Goal: Information Seeking & Learning: Learn about a topic

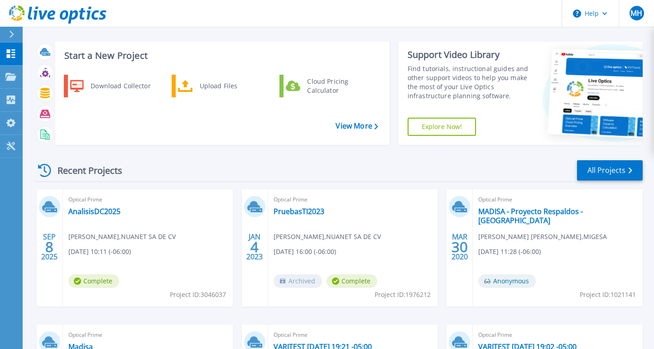
scroll to position [9, 0]
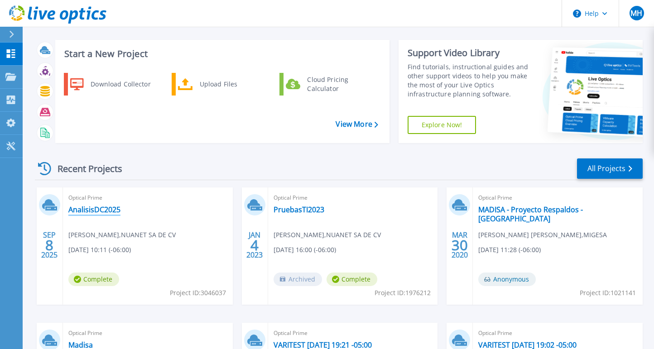
click at [107, 212] on link "AnalisisDC2025" at bounding box center [94, 209] width 52 height 9
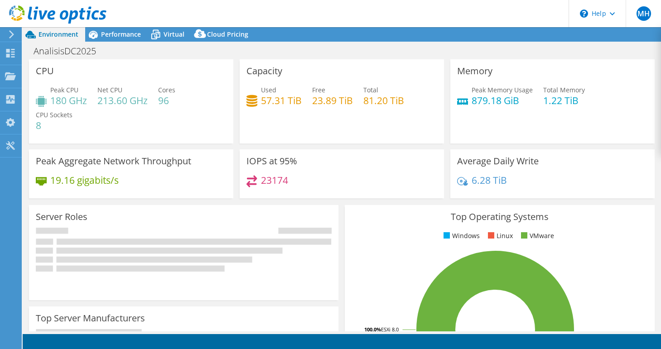
select select "USD"
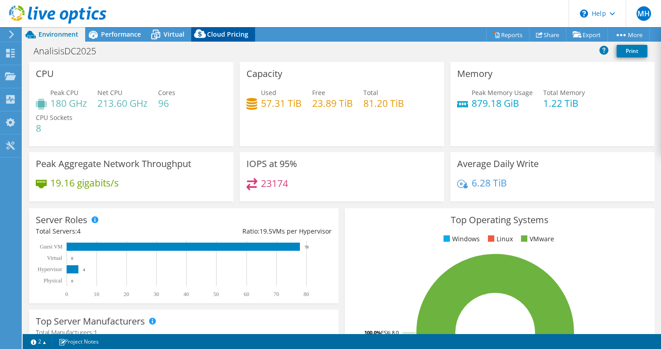
click at [228, 38] on span "Cloud Pricing" at bounding box center [227, 34] width 41 height 9
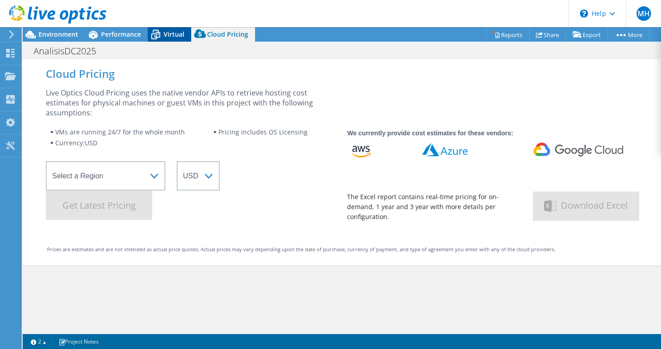
click at [160, 34] on icon at bounding box center [156, 35] width 16 height 16
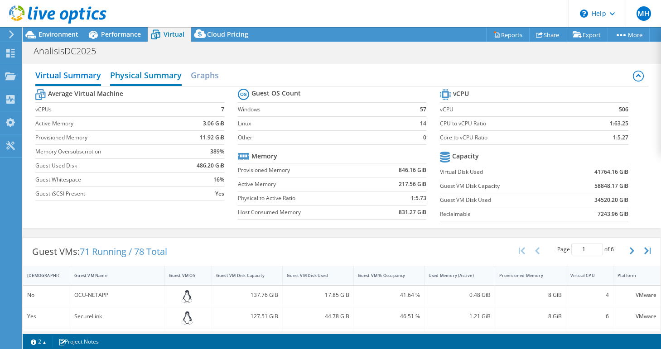
click at [152, 79] on h2 "Physical Summary" at bounding box center [146, 76] width 72 height 20
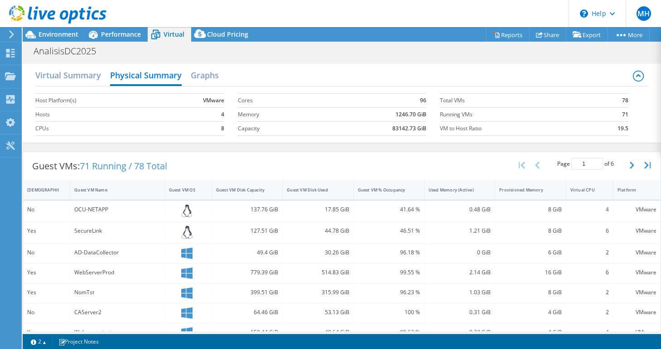
click at [222, 77] on div "Virtual Summary Physical Summary Graphs" at bounding box center [341, 76] width 613 height 20
click at [209, 74] on h2 "Graphs" at bounding box center [205, 76] width 28 height 20
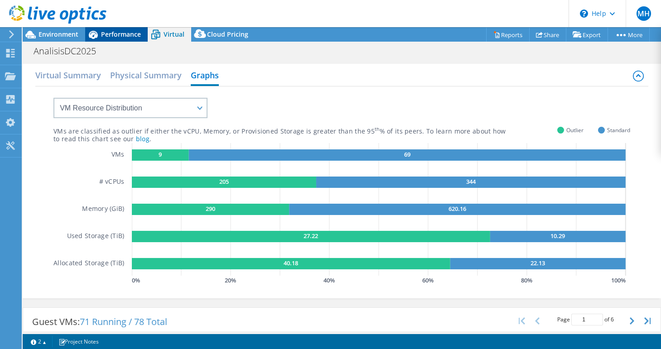
click at [118, 34] on span "Performance" at bounding box center [121, 34] width 40 height 9
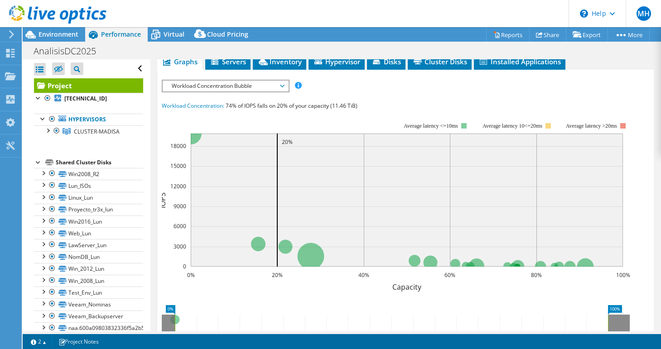
scroll to position [288, 0]
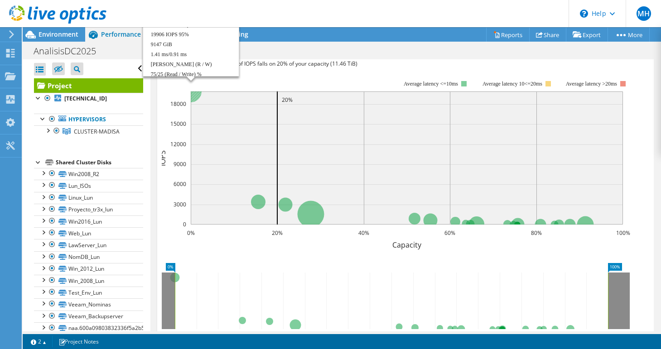
click at [196, 96] on circle at bounding box center [191, 92] width 22 height 22
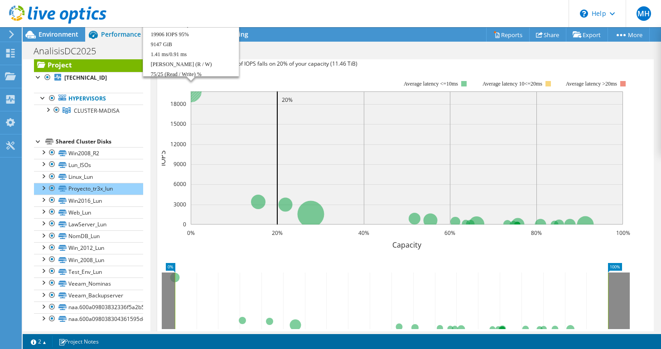
scroll to position [25, 0]
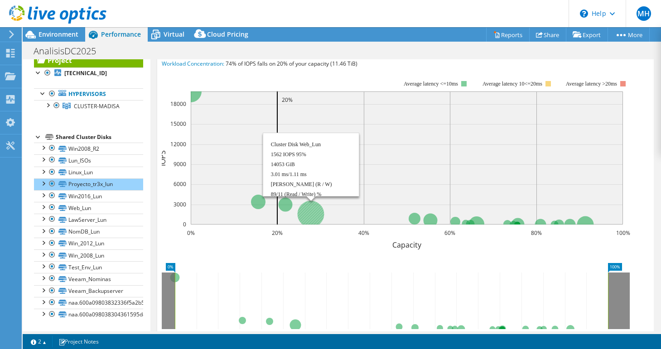
click at [315, 211] on circle at bounding box center [310, 214] width 27 height 27
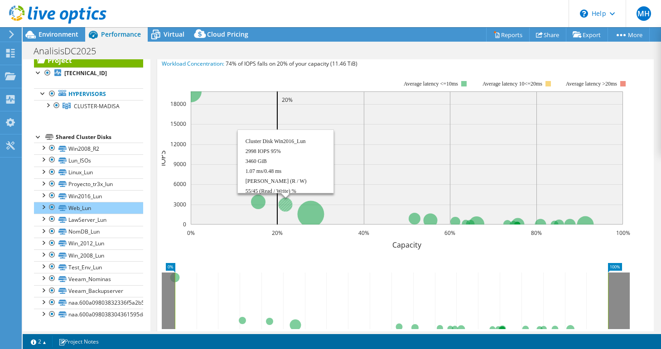
click at [284, 201] on circle at bounding box center [285, 205] width 14 height 14
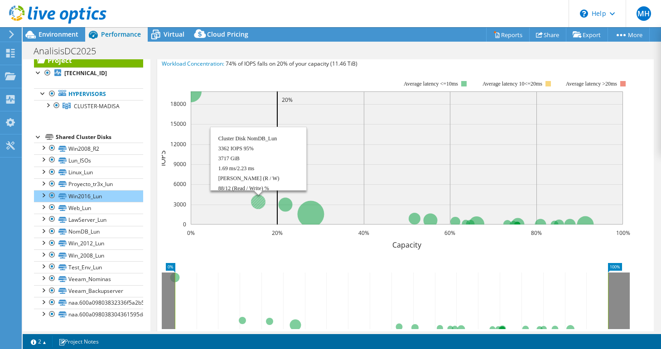
click at [255, 199] on circle at bounding box center [258, 202] width 15 height 15
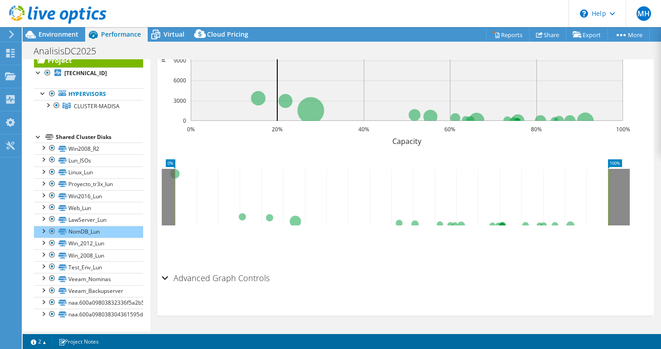
scroll to position [392, 0]
click at [164, 277] on div "Advanced Graph Controls" at bounding box center [406, 278] width 488 height 19
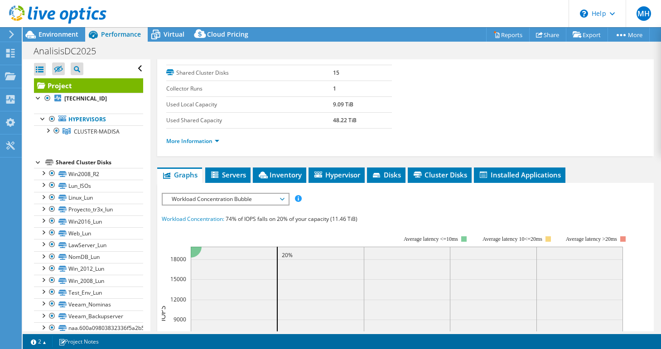
scroll to position [0, 0]
click at [72, 29] on div at bounding box center [53, 15] width 107 height 30
click at [64, 34] on span "Environment" at bounding box center [59, 34] width 40 height 9
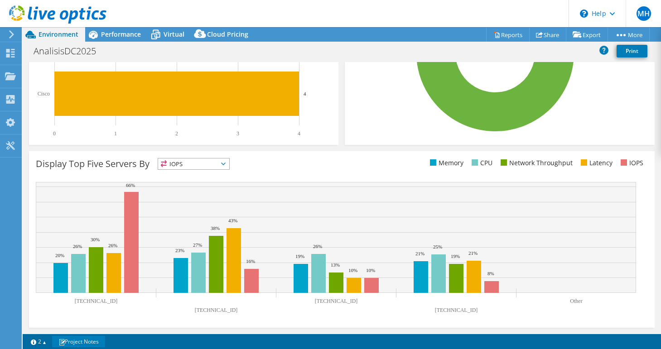
scroll to position [280, 0]
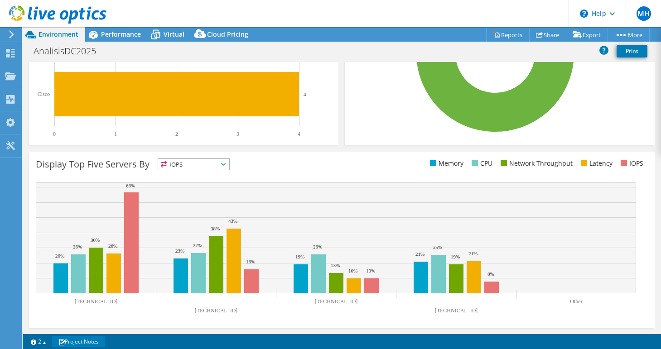
click at [73, 341] on link "Project Notes" at bounding box center [78, 341] width 53 height 11
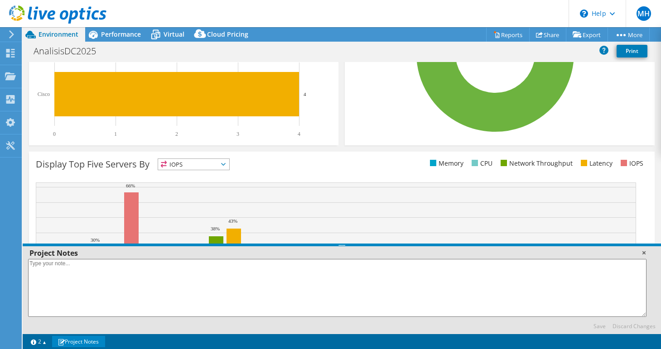
click at [645, 252] on link at bounding box center [643, 252] width 9 height 9
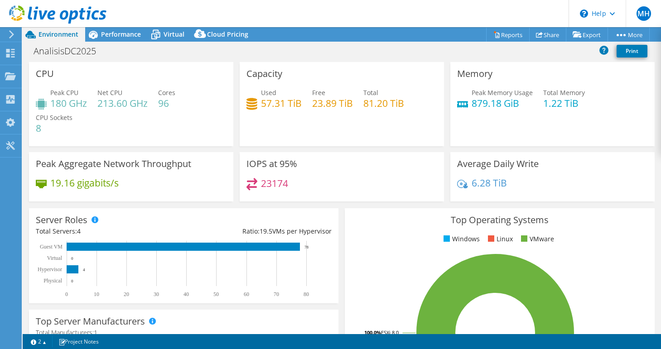
scroll to position [0, 0]
click at [199, 34] on icon at bounding box center [200, 36] width 18 height 18
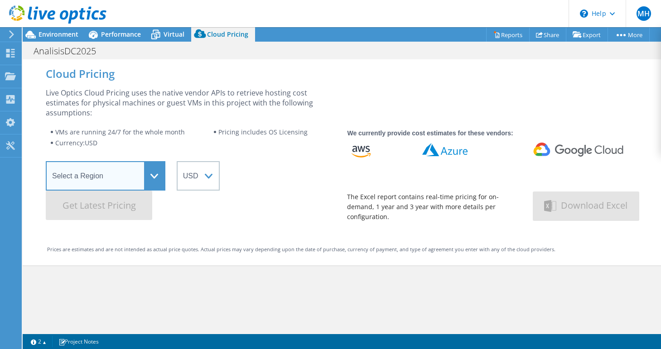
select select "USWest"
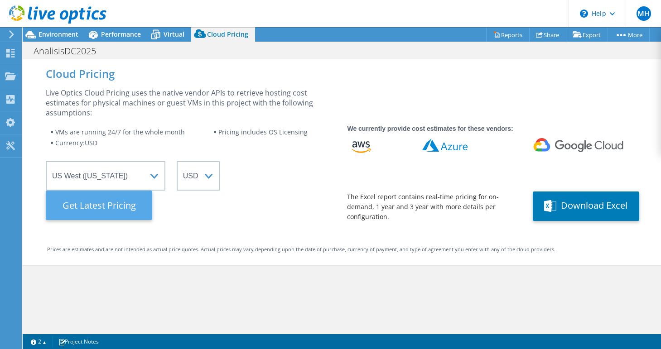
click at [138, 208] on Latest "Get Latest Pricing" at bounding box center [99, 205] width 107 height 29
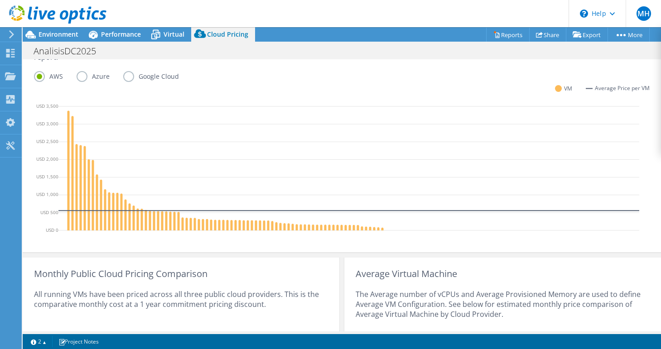
scroll to position [309, 0]
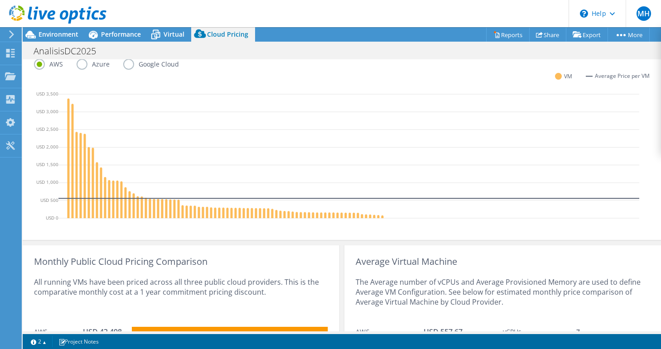
click at [88, 62] on label "Azure" at bounding box center [100, 64] width 47 height 11
click at [0, 0] on input "Azure" at bounding box center [0, 0] width 0 height 0
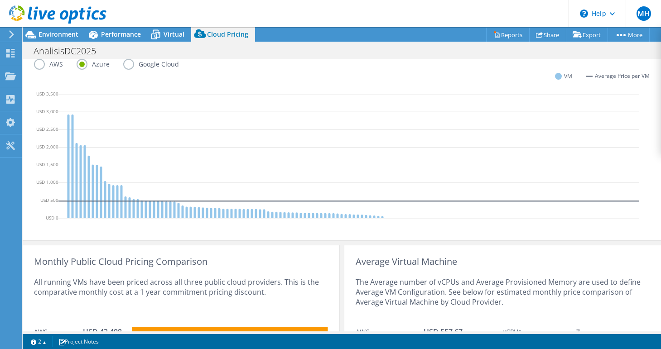
click at [40, 67] on label "AWS" at bounding box center [55, 64] width 43 height 11
click at [0, 0] on input "AWS" at bounding box center [0, 0] width 0 height 0
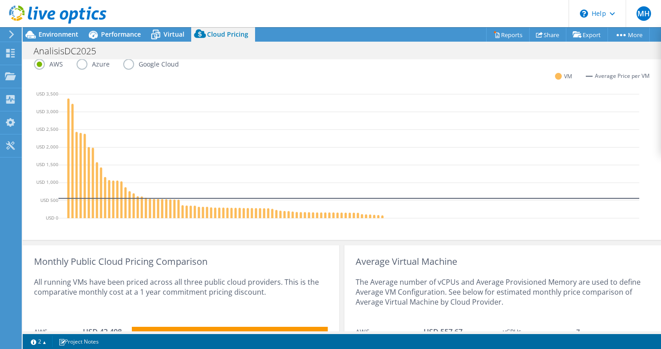
click at [85, 63] on label "Azure" at bounding box center [100, 64] width 47 height 11
click at [0, 0] on input "Azure" at bounding box center [0, 0] width 0 height 0
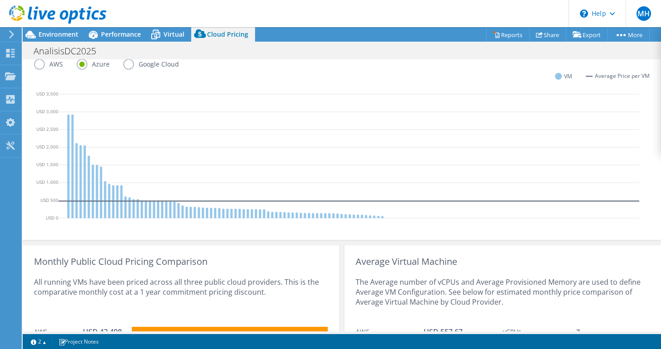
click at [127, 64] on label "Google Cloud" at bounding box center [157, 64] width 69 height 11
click at [0, 0] on input "Google Cloud" at bounding box center [0, 0] width 0 height 0
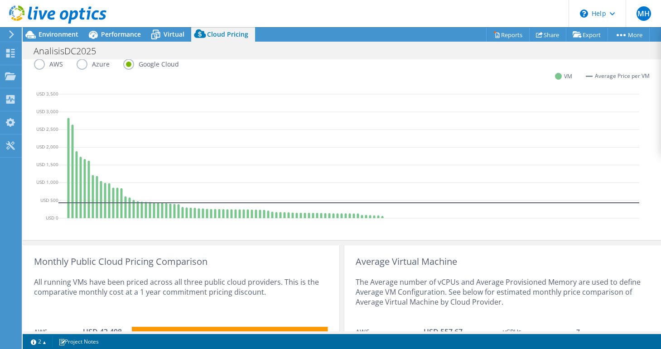
click at [81, 66] on label "Azure" at bounding box center [100, 64] width 47 height 11
click at [0, 0] on input "Azure" at bounding box center [0, 0] width 0 height 0
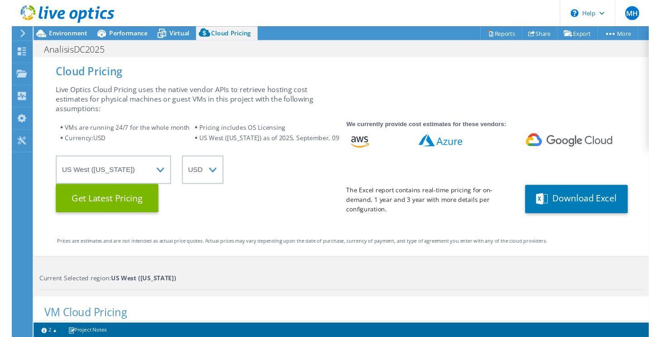
scroll to position [0, 0]
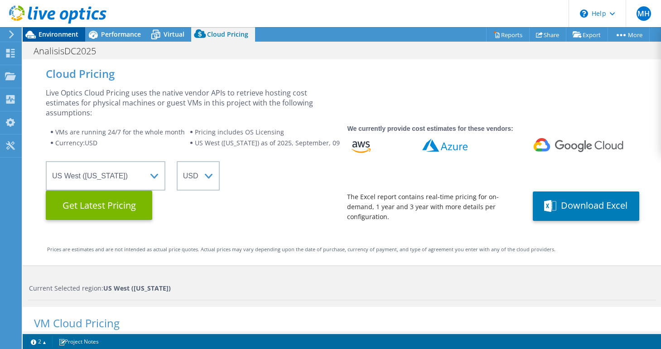
click at [63, 33] on span "Environment" at bounding box center [59, 34] width 40 height 9
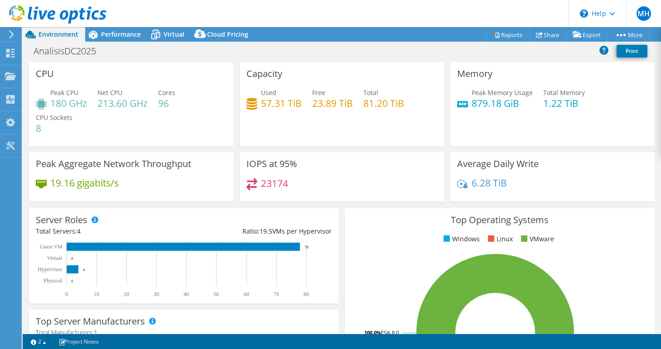
click at [82, 30] on div "Environment" at bounding box center [54, 34] width 63 height 15
click at [119, 34] on span "Performance" at bounding box center [121, 34] width 40 height 9
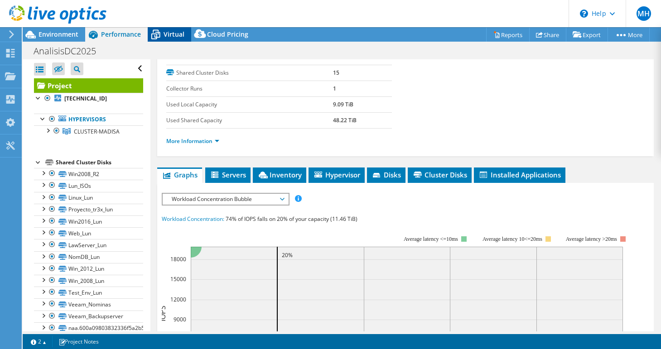
click at [169, 34] on span "Virtual" at bounding box center [174, 34] width 21 height 9
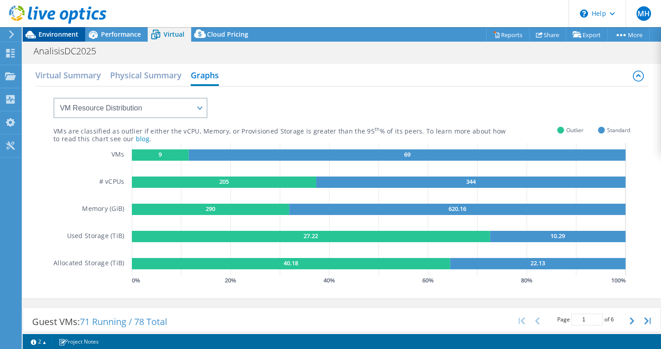
click at [53, 35] on span "Environment" at bounding box center [59, 34] width 40 height 9
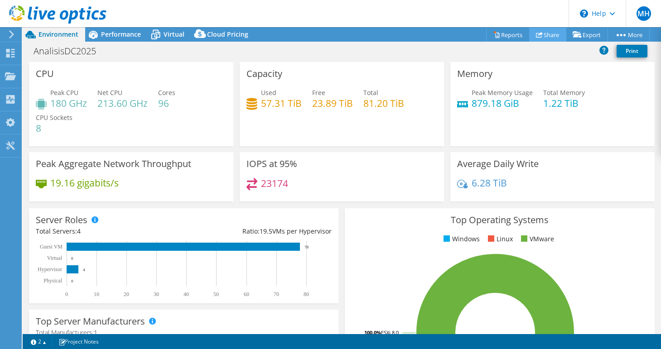
click at [548, 35] on link "Share" at bounding box center [547, 35] width 37 height 14
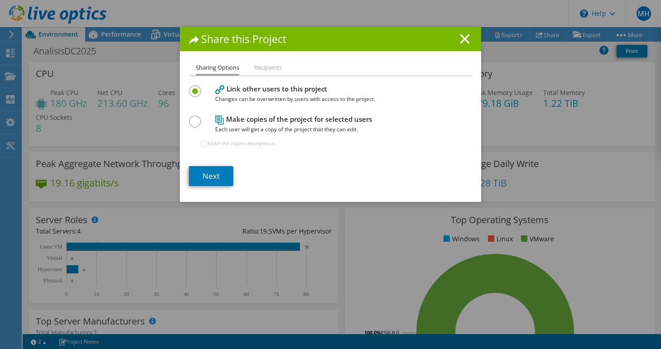
click at [465, 40] on icon at bounding box center [465, 39] width 10 height 10
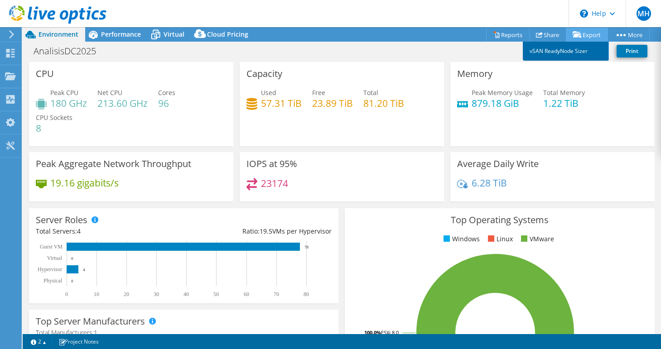
click at [567, 50] on link "vSAN ReadyNode Sizer" at bounding box center [566, 51] width 86 height 19
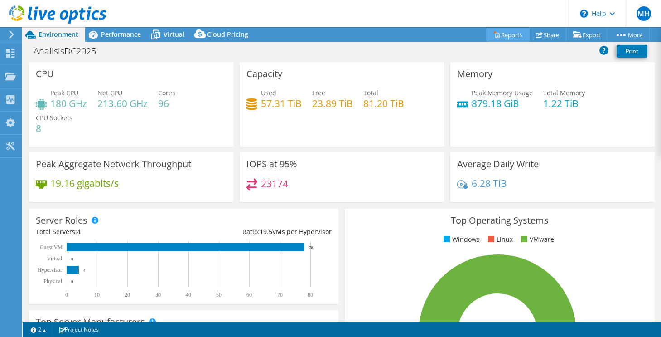
click at [499, 35] on link "Reports" at bounding box center [508, 35] width 44 height 14
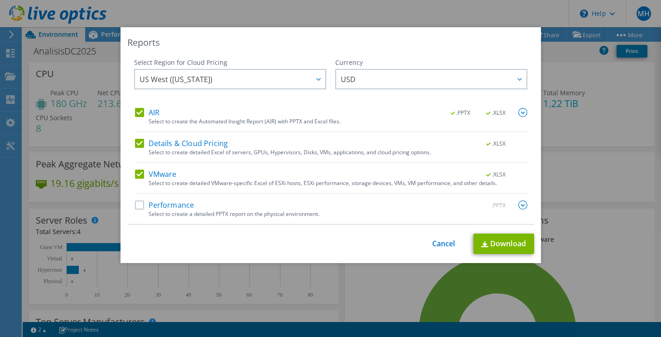
click at [135, 204] on label "Performance" at bounding box center [164, 204] width 59 height 9
click at [0, 0] on input "Performance" at bounding box center [0, 0] width 0 height 0
click at [311, 78] on div at bounding box center [318, 79] width 15 height 19
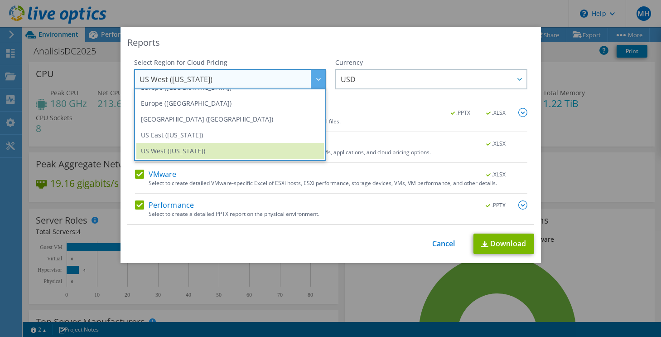
scroll to position [122, 0]
click at [502, 241] on link "Download" at bounding box center [504, 243] width 61 height 20
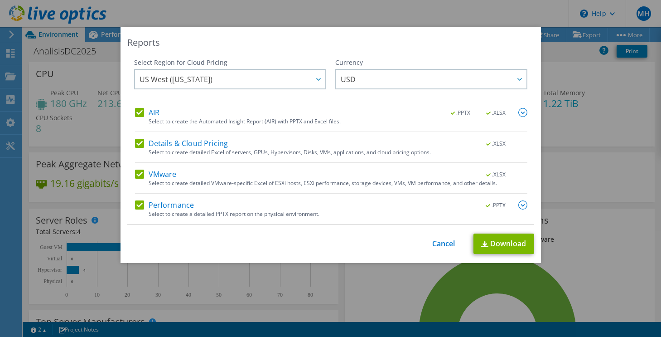
click at [440, 244] on link "Cancel" at bounding box center [443, 243] width 23 height 9
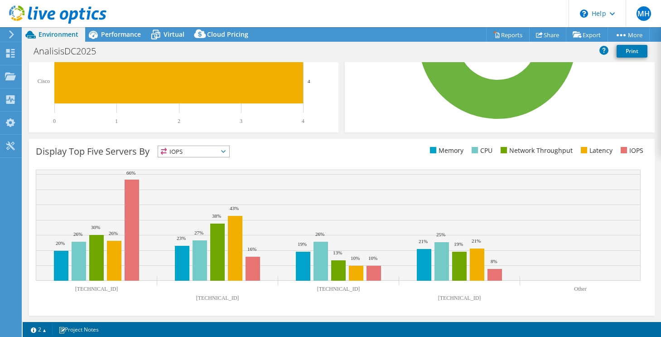
scroll to position [293, 0]
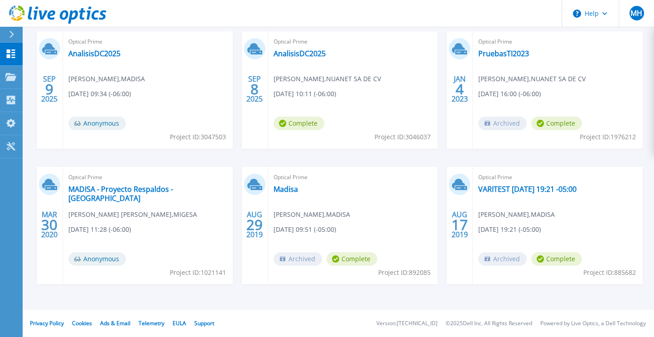
scroll to position [165, 0]
click at [104, 54] on link "AnalisisDC2025" at bounding box center [94, 53] width 52 height 9
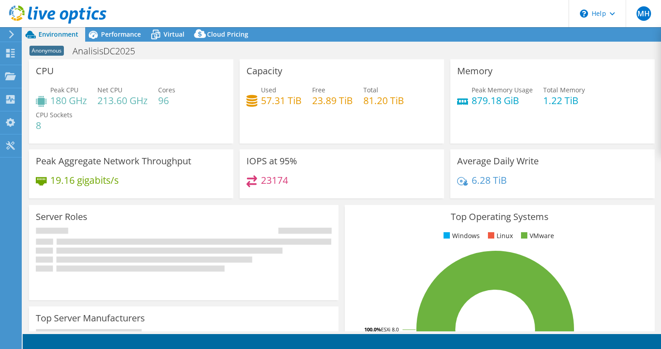
select select "USD"
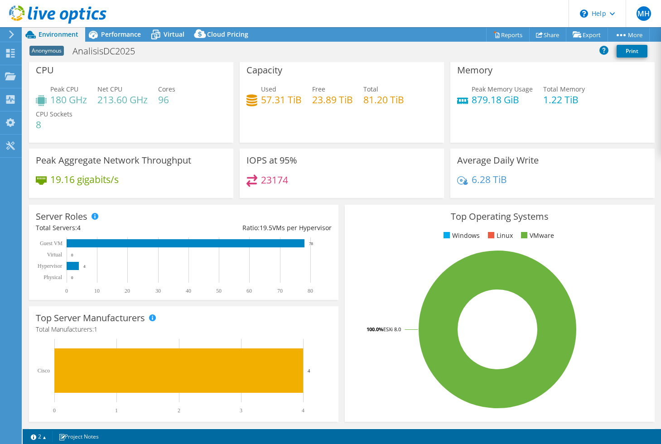
scroll to position [185, 0]
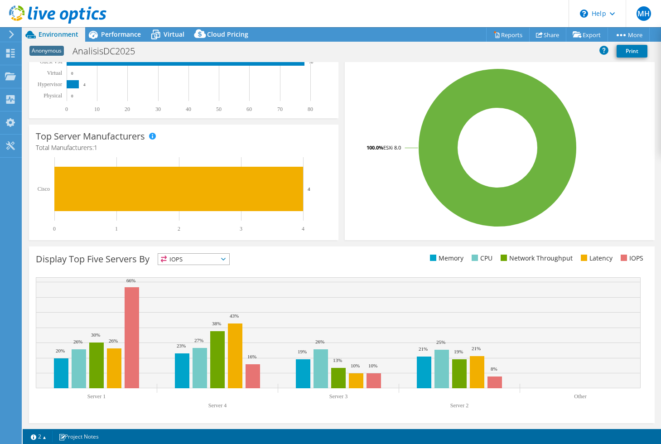
click at [229, 260] on span "IOPS" at bounding box center [193, 259] width 71 height 11
click at [189, 292] on li "CPU" at bounding box center [193, 296] width 71 height 13
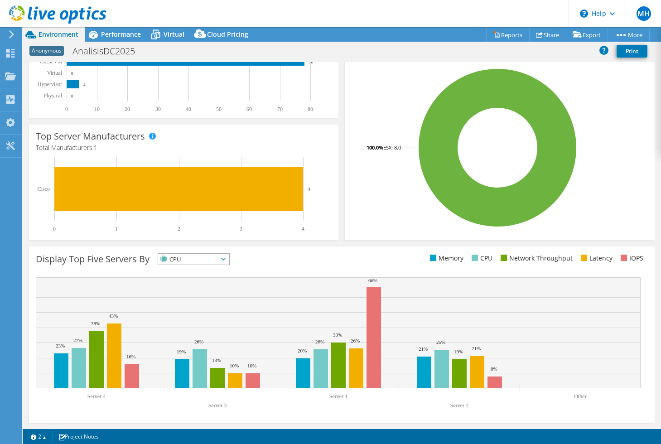
click at [229, 260] on span "CPU" at bounding box center [193, 259] width 71 height 11
click at [190, 311] on li "Network Throughput" at bounding box center [193, 309] width 71 height 13
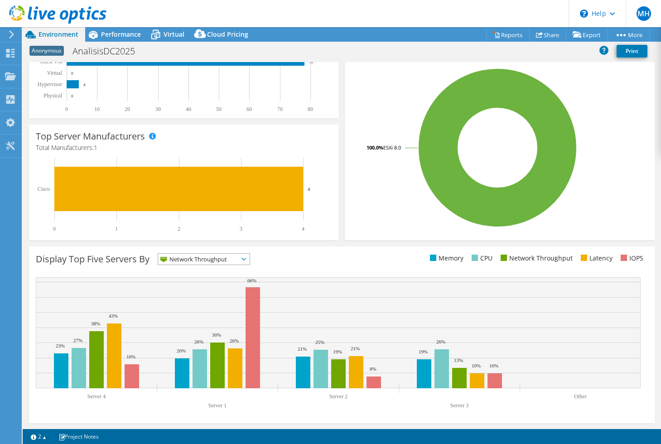
click at [245, 258] on icon at bounding box center [244, 259] width 5 height 3
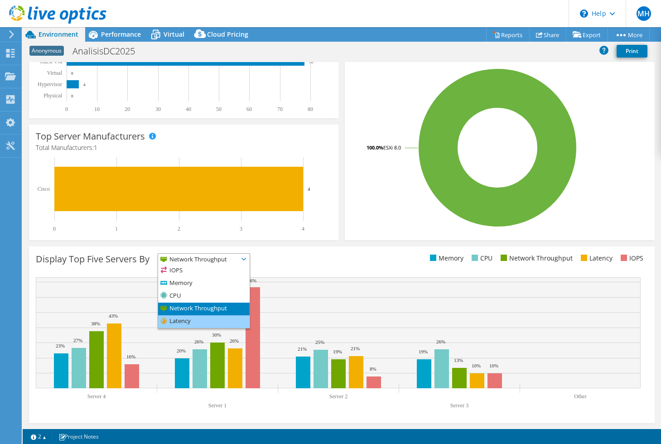
click at [208, 320] on li "Latency" at bounding box center [204, 321] width 92 height 13
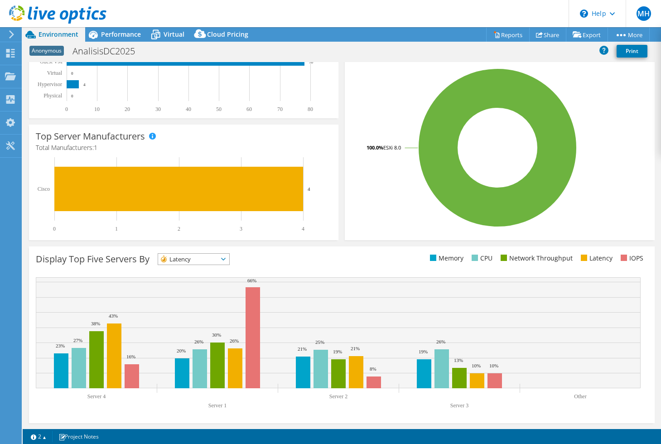
click at [226, 258] on icon at bounding box center [223, 259] width 5 height 3
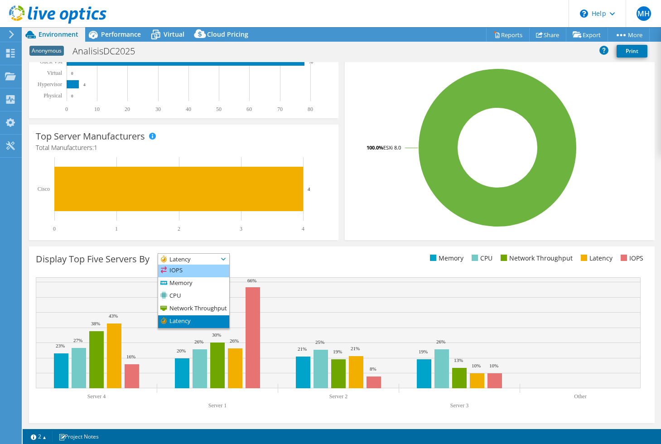
click at [174, 272] on li "IOPS" at bounding box center [193, 271] width 71 height 13
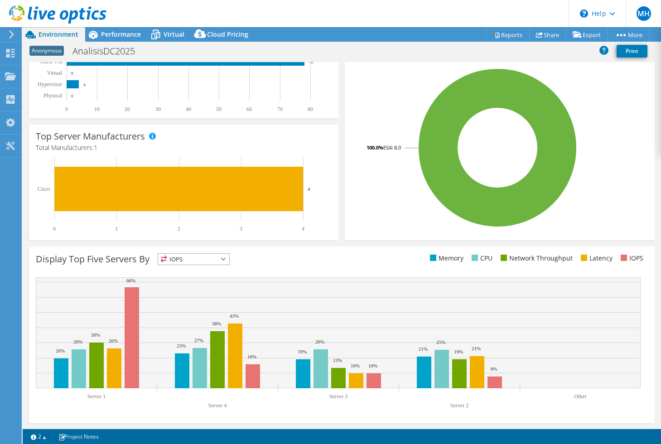
click at [228, 257] on span "IOPS" at bounding box center [193, 259] width 71 height 11
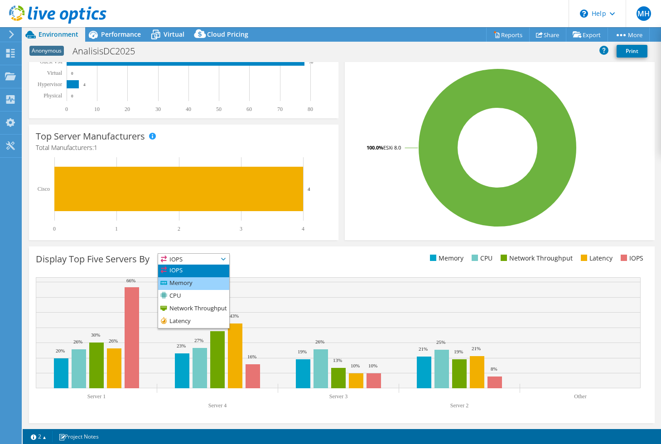
click at [184, 284] on li "Memory" at bounding box center [193, 283] width 71 height 13
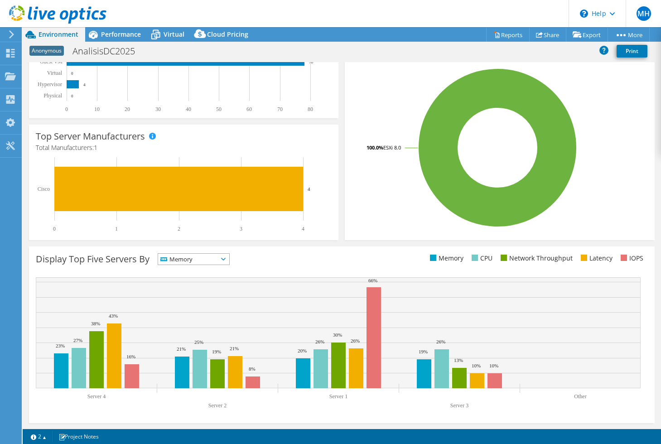
scroll to position [107, 0]
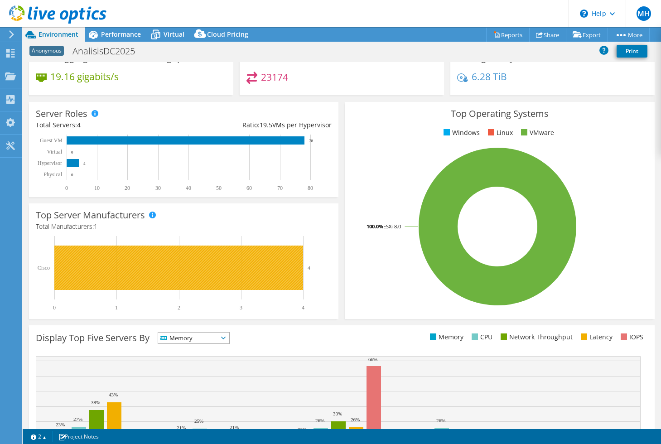
click at [208, 270] on rect at bounding box center [178, 268] width 249 height 44
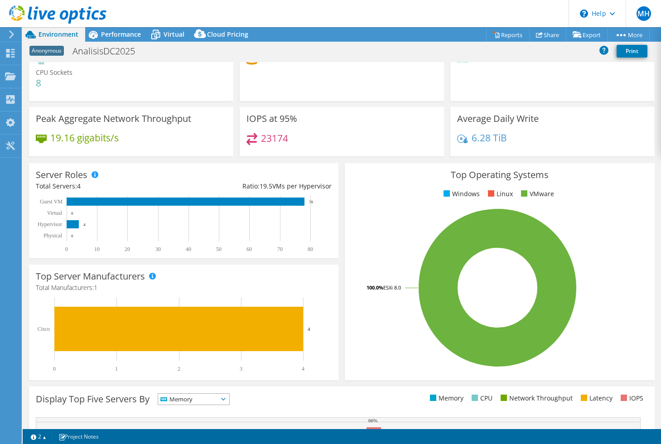
scroll to position [0, 0]
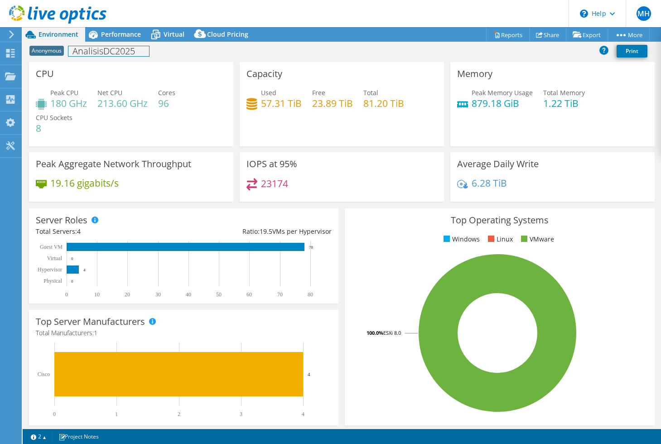
click at [91, 51] on h1 "AnalisisDC2025" at bounding box center [108, 51] width 81 height 10
click at [123, 34] on span "Performance" at bounding box center [121, 34] width 40 height 9
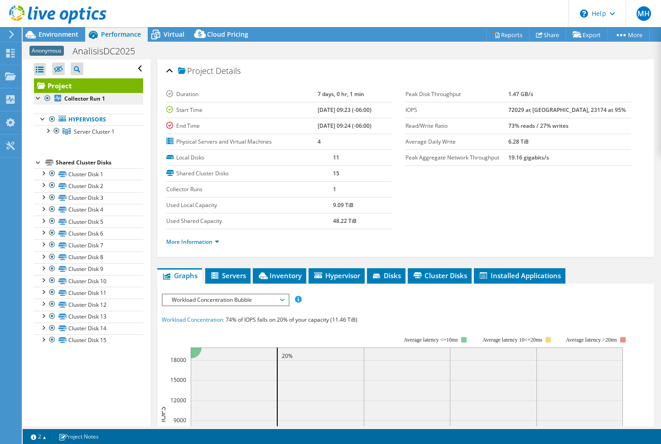
click at [68, 101] on b "Collector Run 1" at bounding box center [84, 99] width 41 height 8
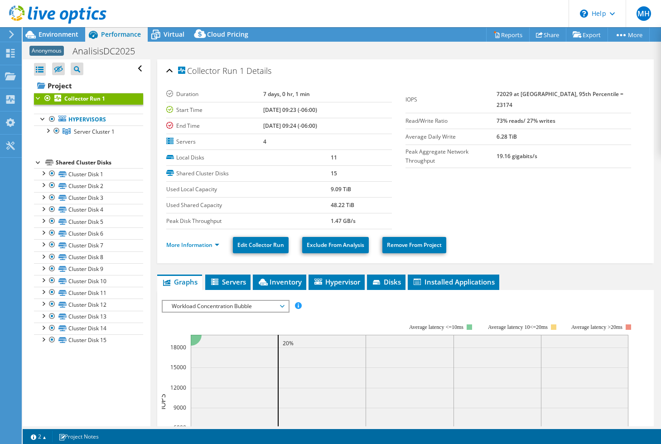
scroll to position [19, 0]
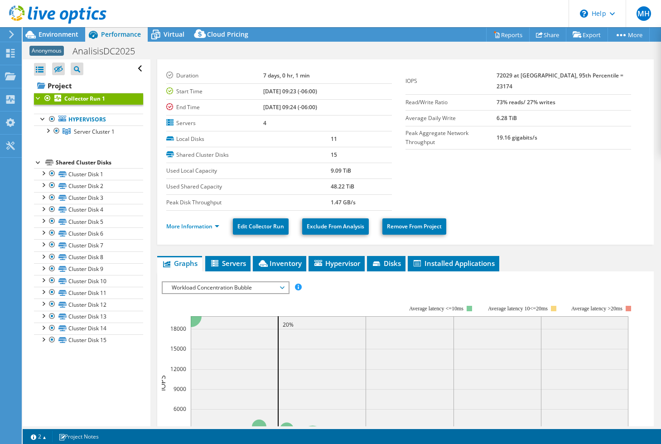
click at [278, 285] on span "Workload Concentration Bubble" at bounding box center [225, 287] width 116 height 11
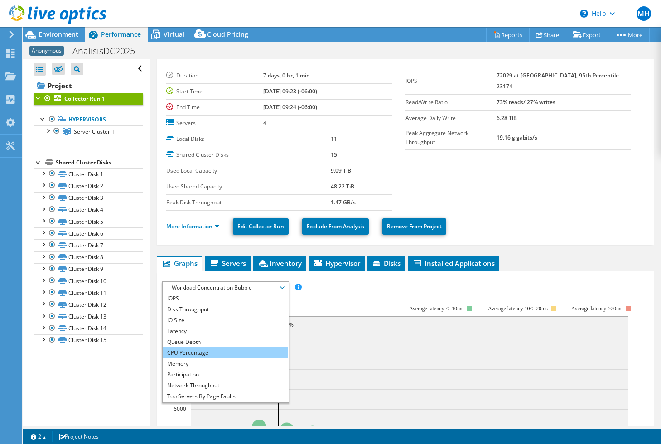
click at [186, 349] on li "CPU Percentage" at bounding box center [226, 353] width 126 height 11
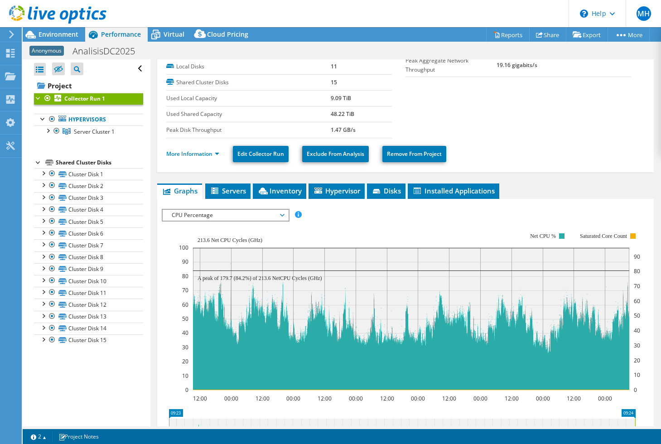
scroll to position [252, 0]
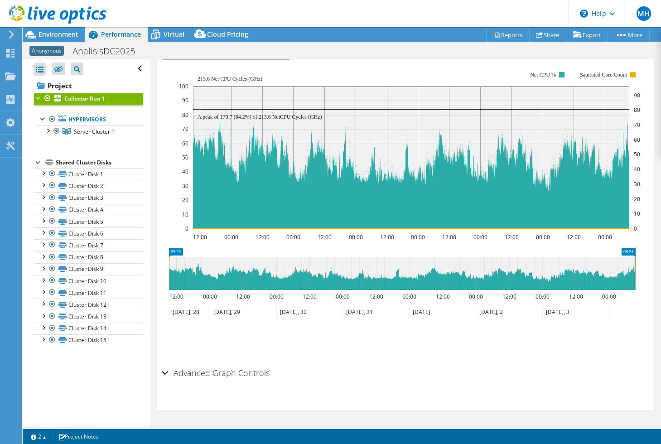
click at [166, 349] on div "Advanced Graph Controls" at bounding box center [406, 373] width 488 height 19
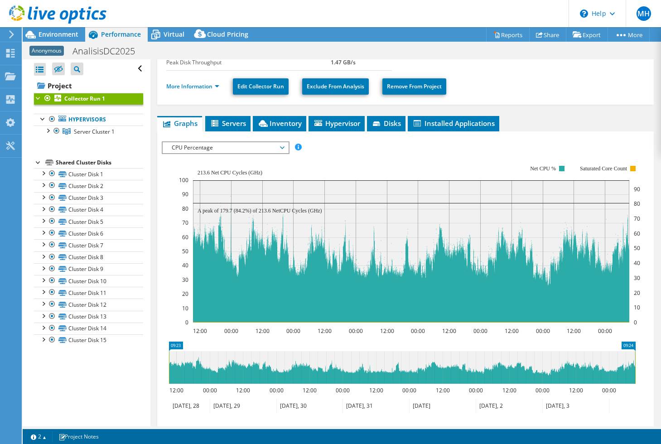
scroll to position [141, 0]
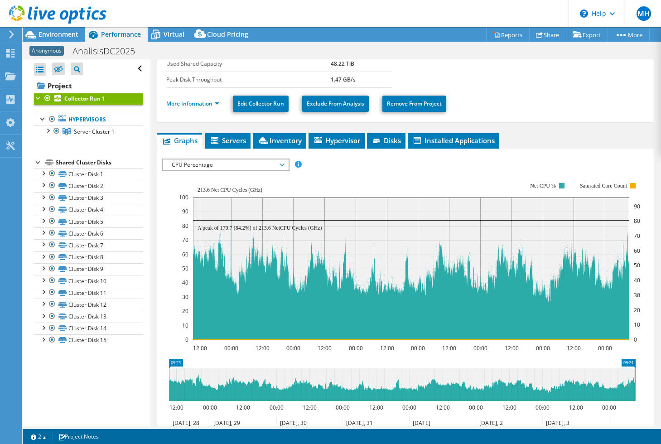
click at [281, 166] on span "CPU Percentage" at bounding box center [225, 165] width 116 height 11
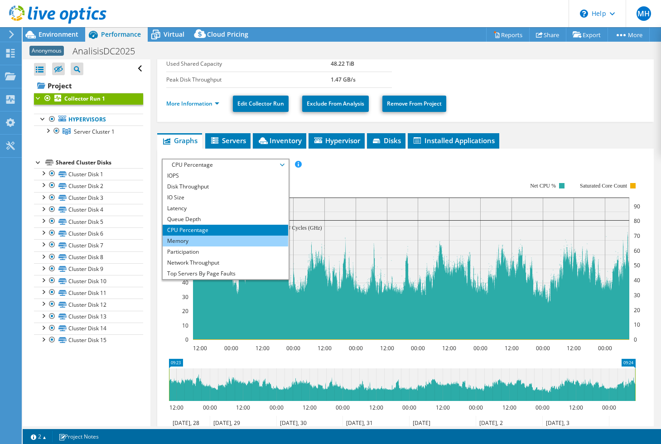
click at [202, 238] on li "Memory" at bounding box center [226, 241] width 126 height 11
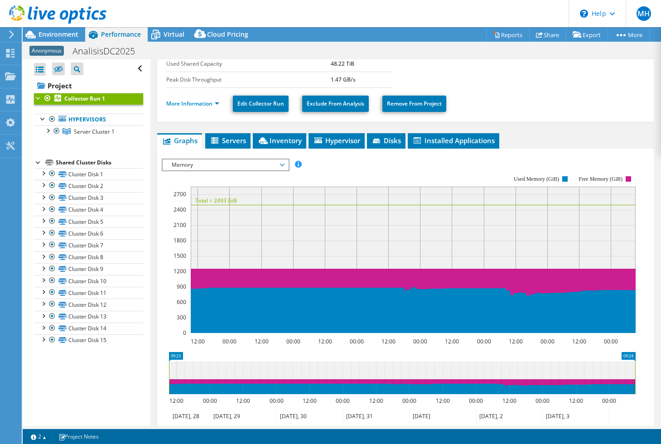
click at [281, 163] on span "Memory" at bounding box center [225, 165] width 116 height 11
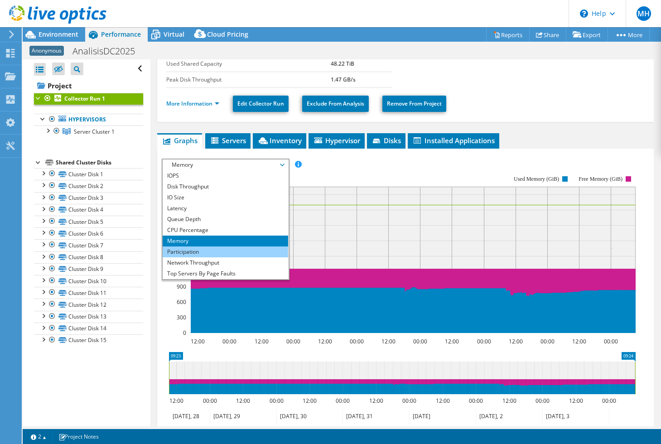
click at [203, 251] on li "Participation" at bounding box center [226, 252] width 126 height 11
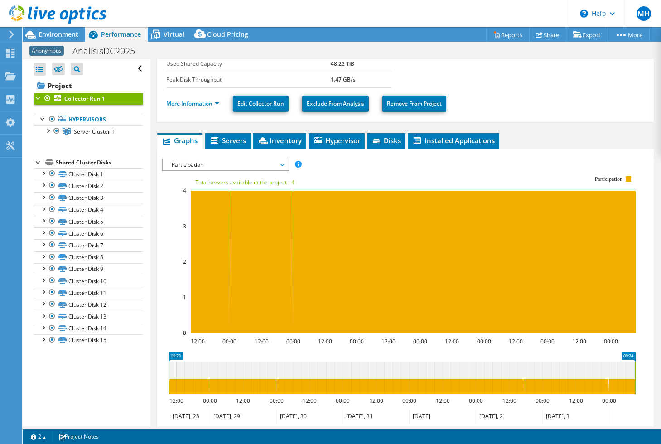
click at [281, 165] on span "Participation" at bounding box center [225, 165] width 116 height 11
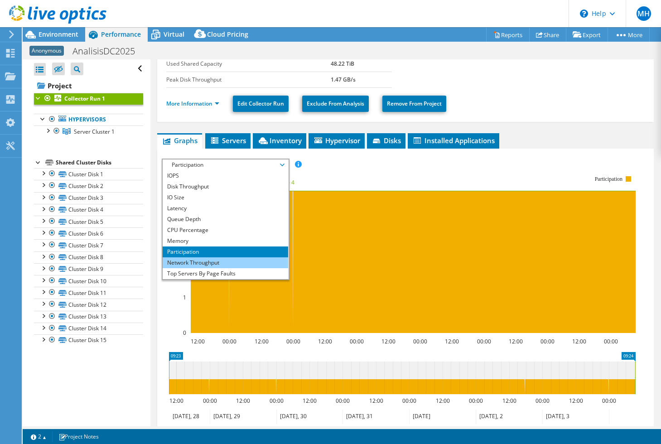
click at [232, 264] on li "Network Throughput" at bounding box center [226, 262] width 126 height 11
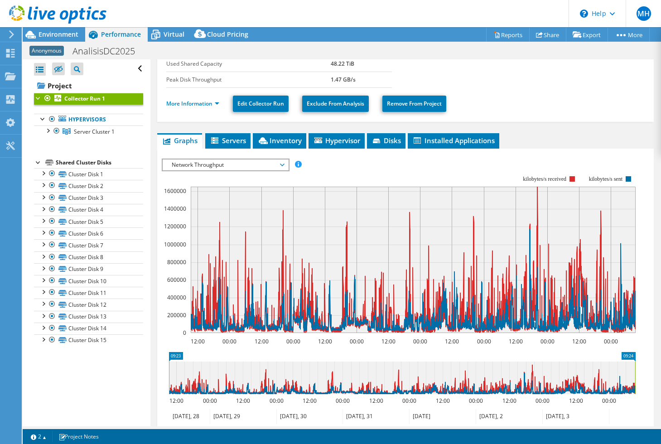
click at [283, 164] on span "Network Throughput" at bounding box center [225, 165] width 116 height 11
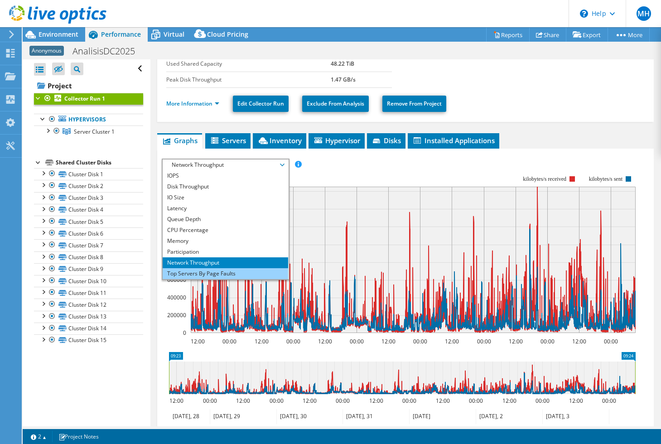
click at [232, 275] on li "Top Servers By Page Faults" at bounding box center [226, 273] width 126 height 11
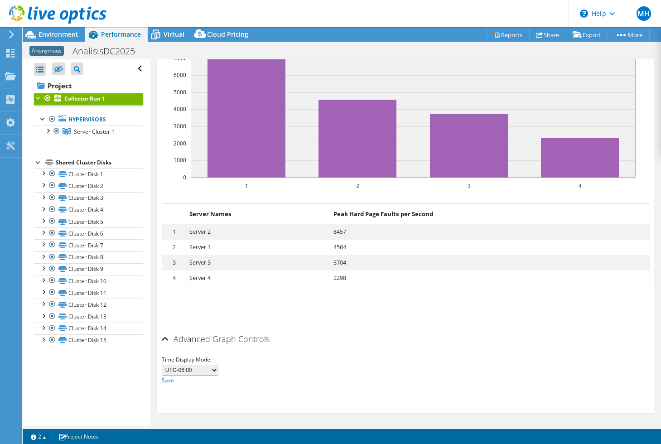
scroll to position [0, 0]
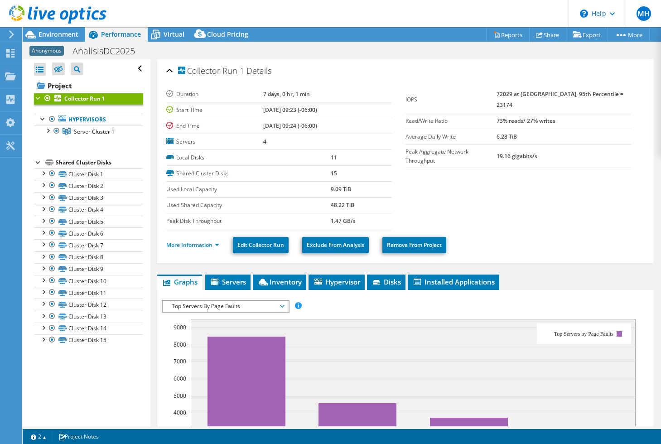
click at [279, 310] on span "Top Servers By Page Faults" at bounding box center [225, 306] width 116 height 11
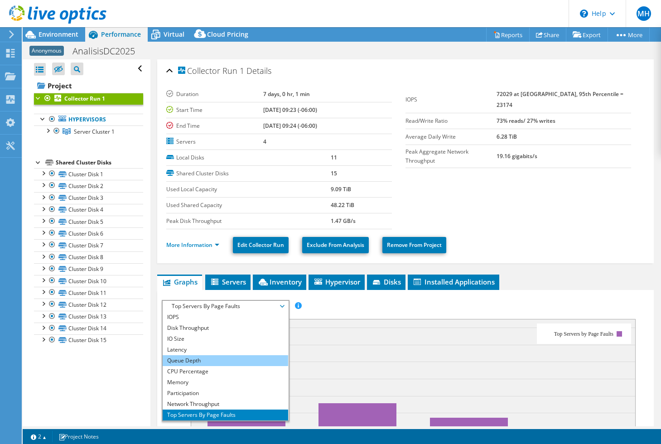
click at [187, 349] on li "Queue Depth" at bounding box center [226, 360] width 126 height 11
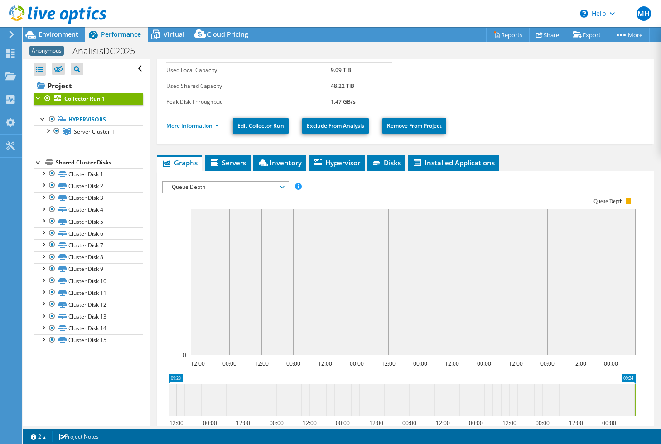
scroll to position [165, 0]
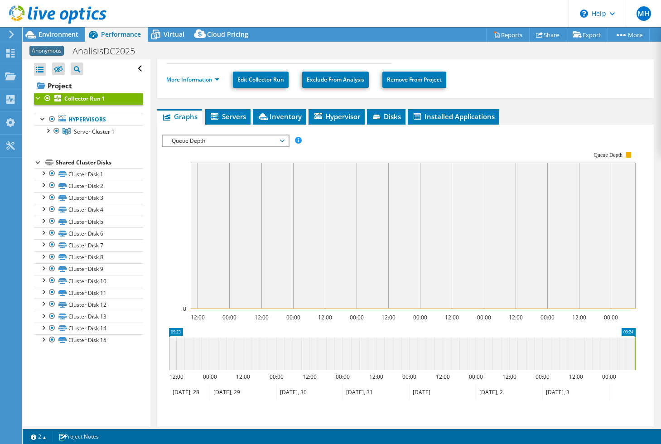
click at [283, 140] on span "Queue Depth" at bounding box center [225, 141] width 116 height 11
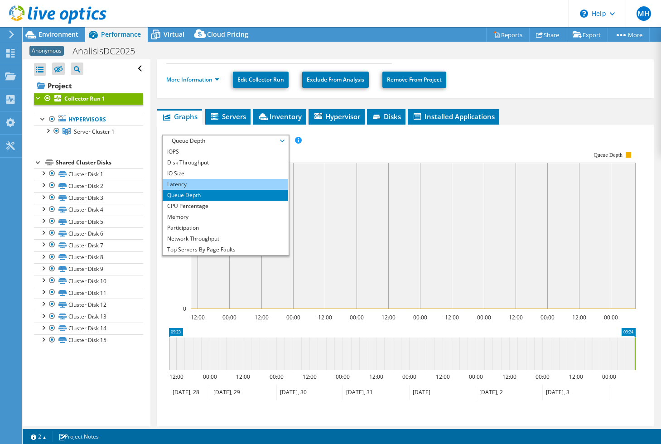
click at [197, 180] on li "Latency" at bounding box center [226, 184] width 126 height 11
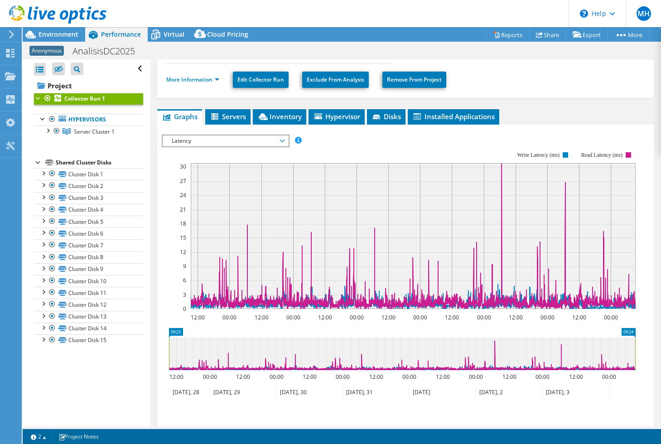
click at [282, 139] on span "Latency" at bounding box center [225, 141] width 116 height 11
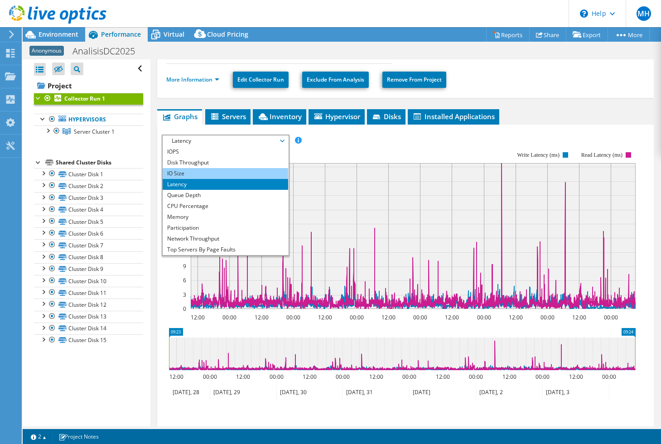
click at [223, 171] on li "IO Size" at bounding box center [226, 173] width 126 height 11
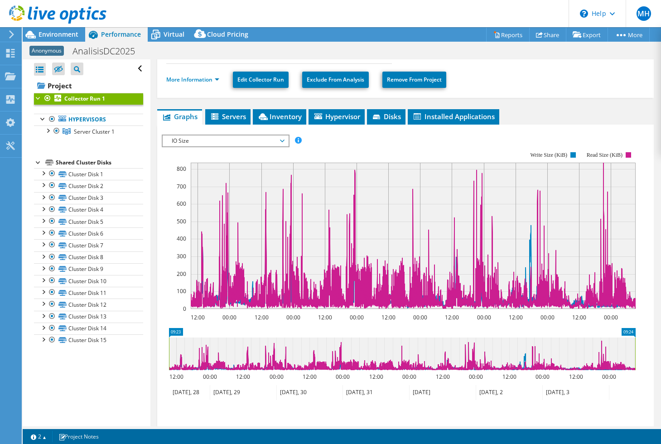
click at [281, 140] on span "IO Size" at bounding box center [225, 141] width 116 height 11
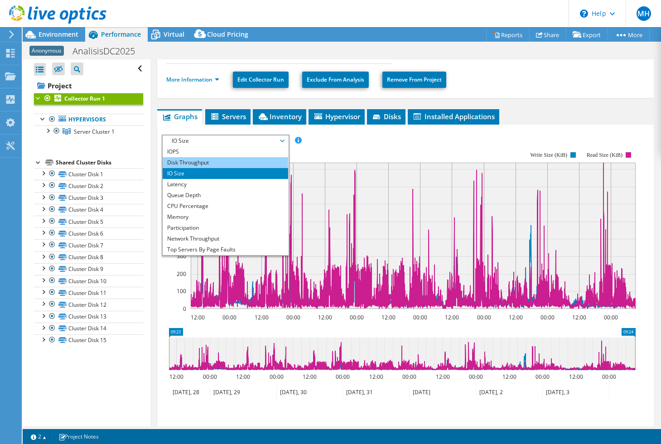
click at [201, 160] on li "Disk Throughput" at bounding box center [226, 162] width 126 height 11
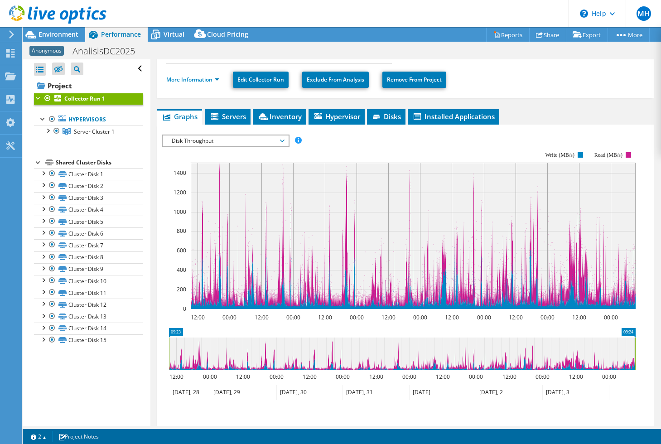
click at [280, 143] on span "Disk Throughput" at bounding box center [225, 141] width 116 height 11
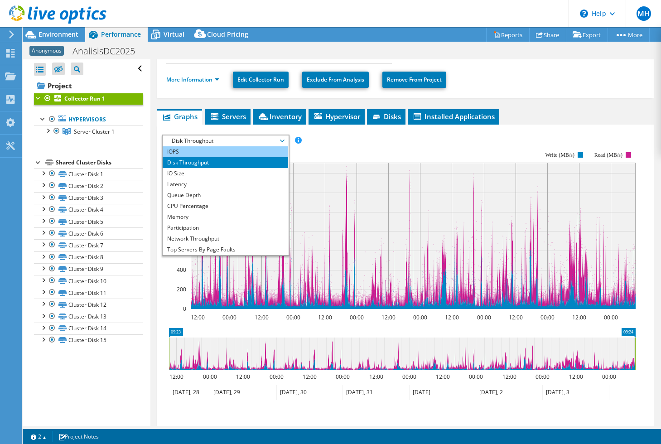
click at [199, 152] on li "IOPS" at bounding box center [226, 151] width 126 height 11
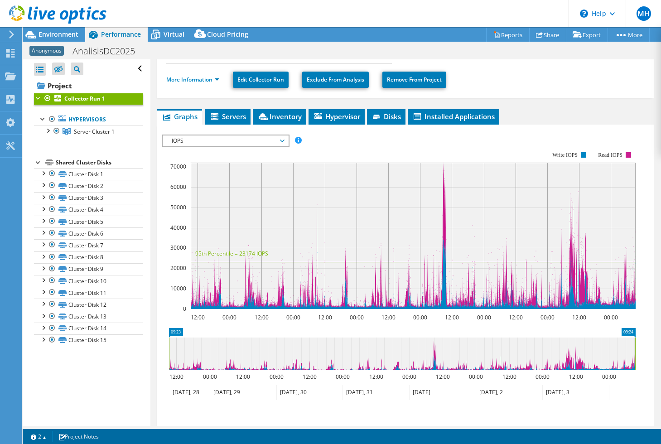
click at [243, 141] on span "IOPS" at bounding box center [225, 141] width 116 height 11
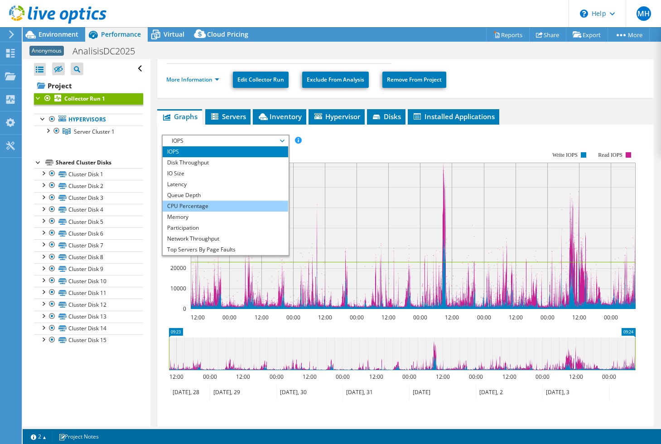
click at [203, 206] on li "CPU Percentage" at bounding box center [226, 206] width 126 height 11
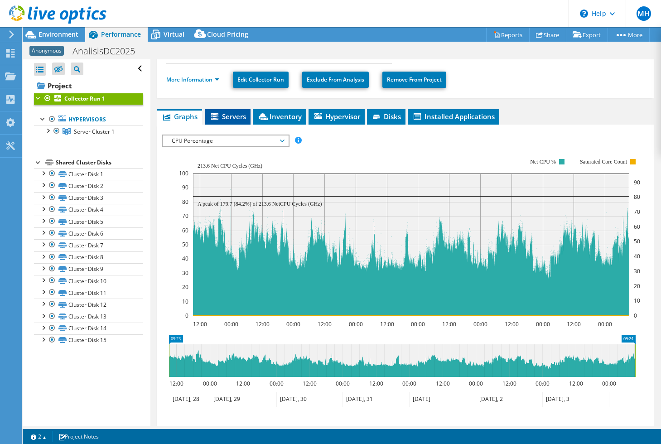
click at [221, 117] on span "Servers" at bounding box center [228, 116] width 36 height 9
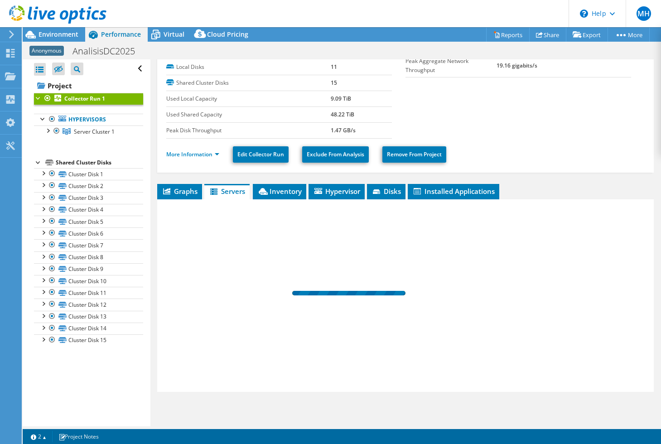
scroll to position [91, 0]
